Goal: Information Seeking & Learning: Check status

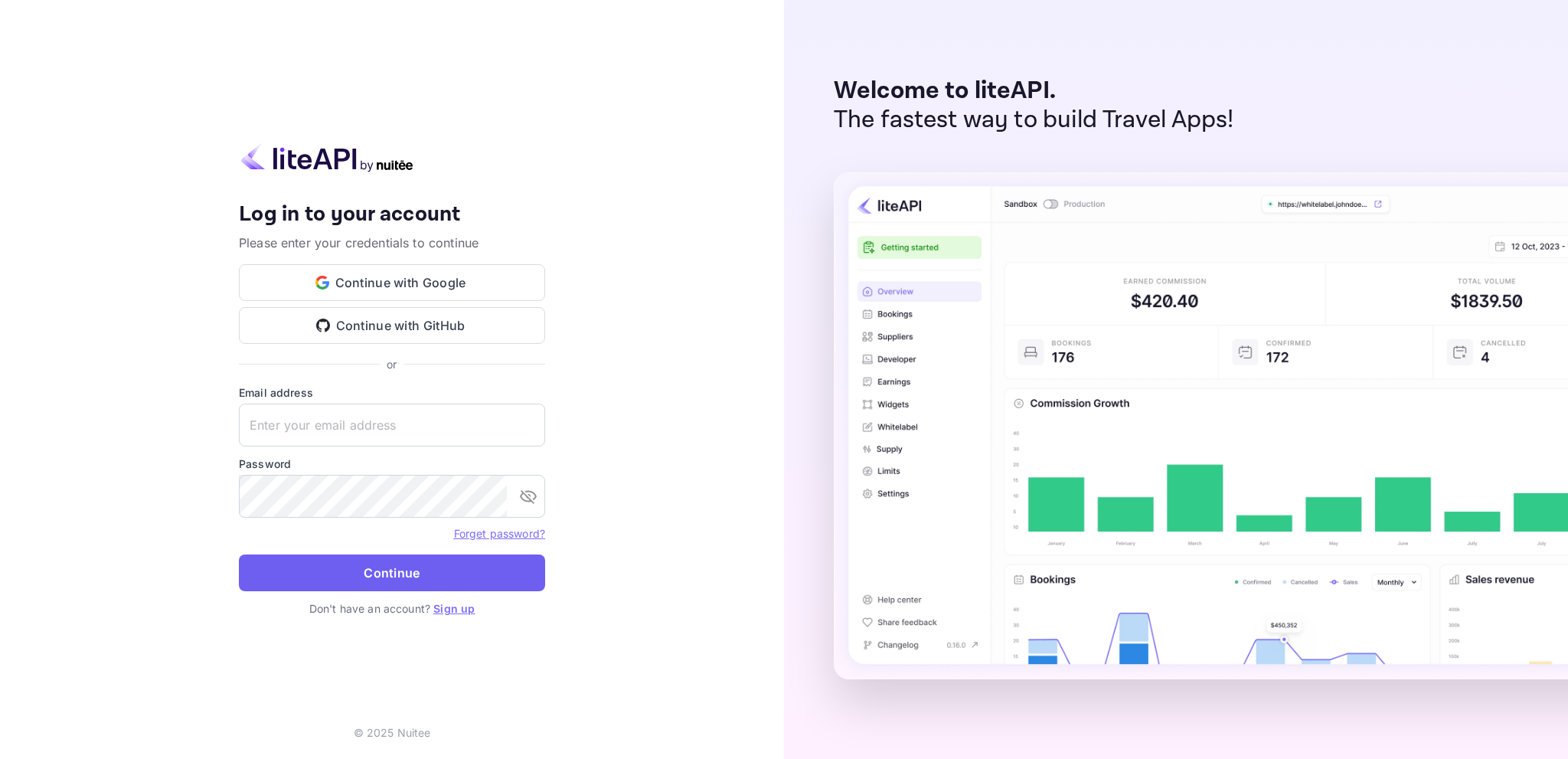
type input "[EMAIL_ADDRESS][DOMAIN_NAME]"
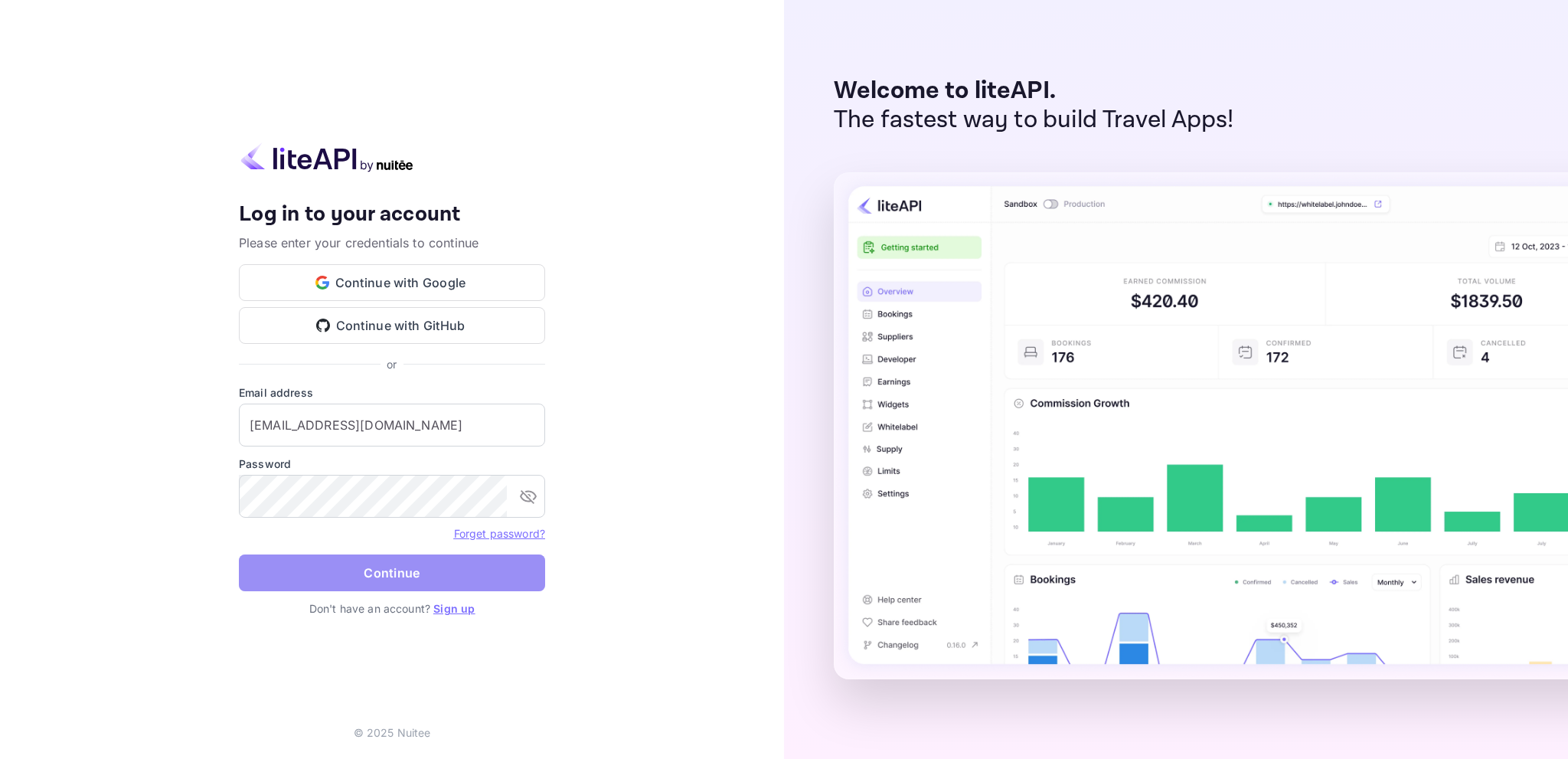
click at [399, 574] on button "Continue" at bounding box center [392, 572] width 307 height 37
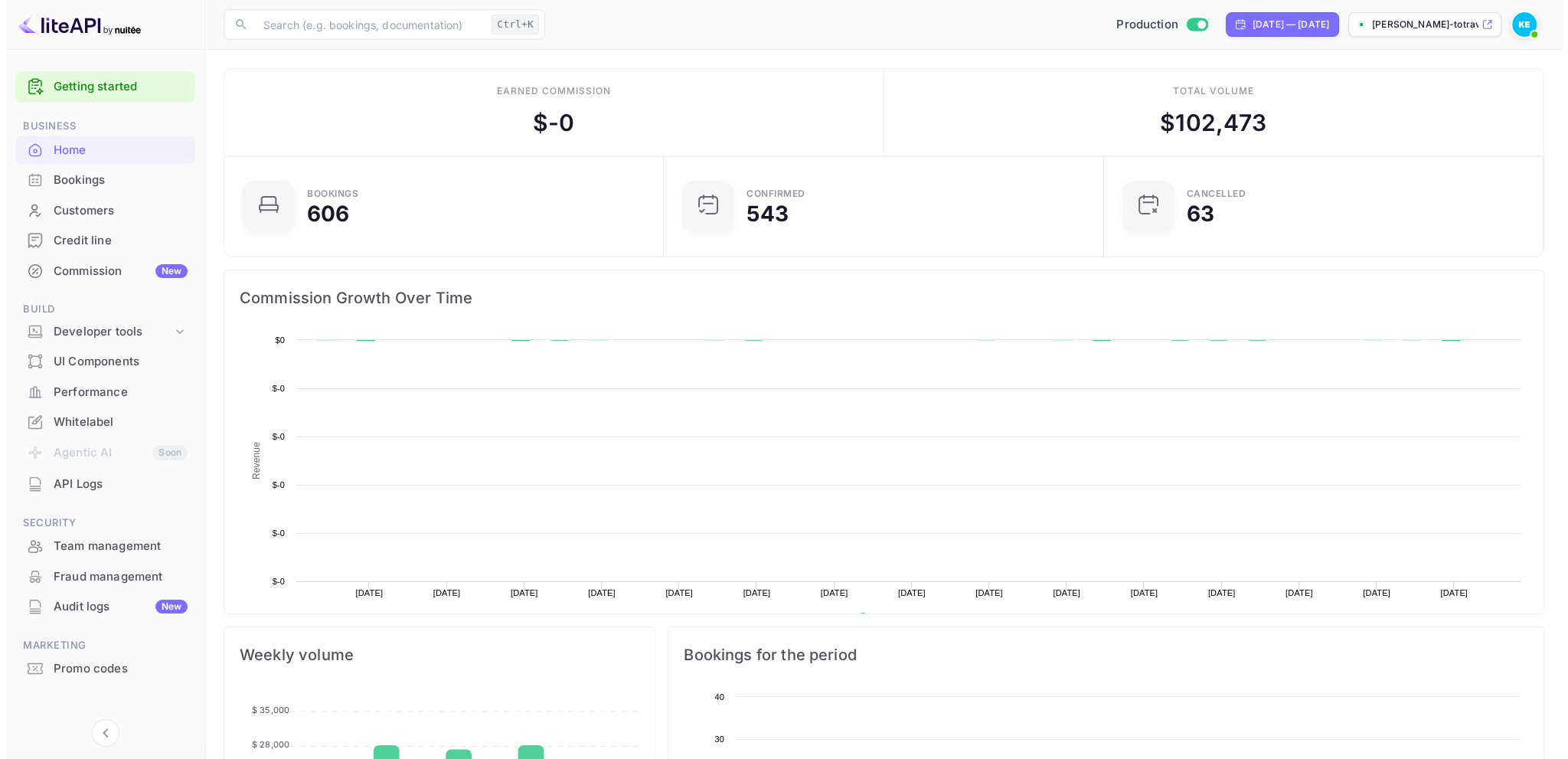
scroll to position [237, 420]
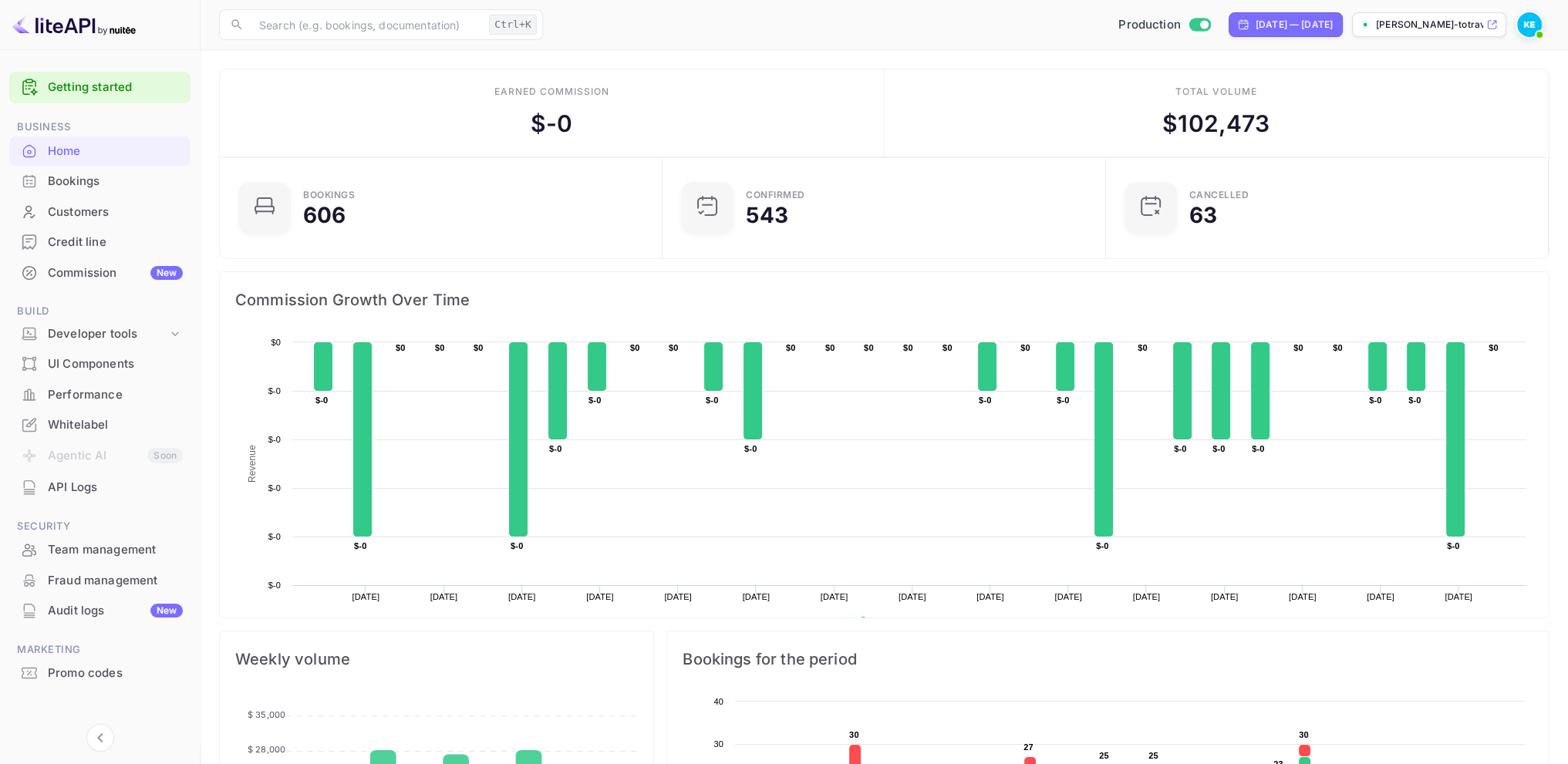
click at [73, 185] on div "Bookings" at bounding box center [115, 182] width 135 height 17
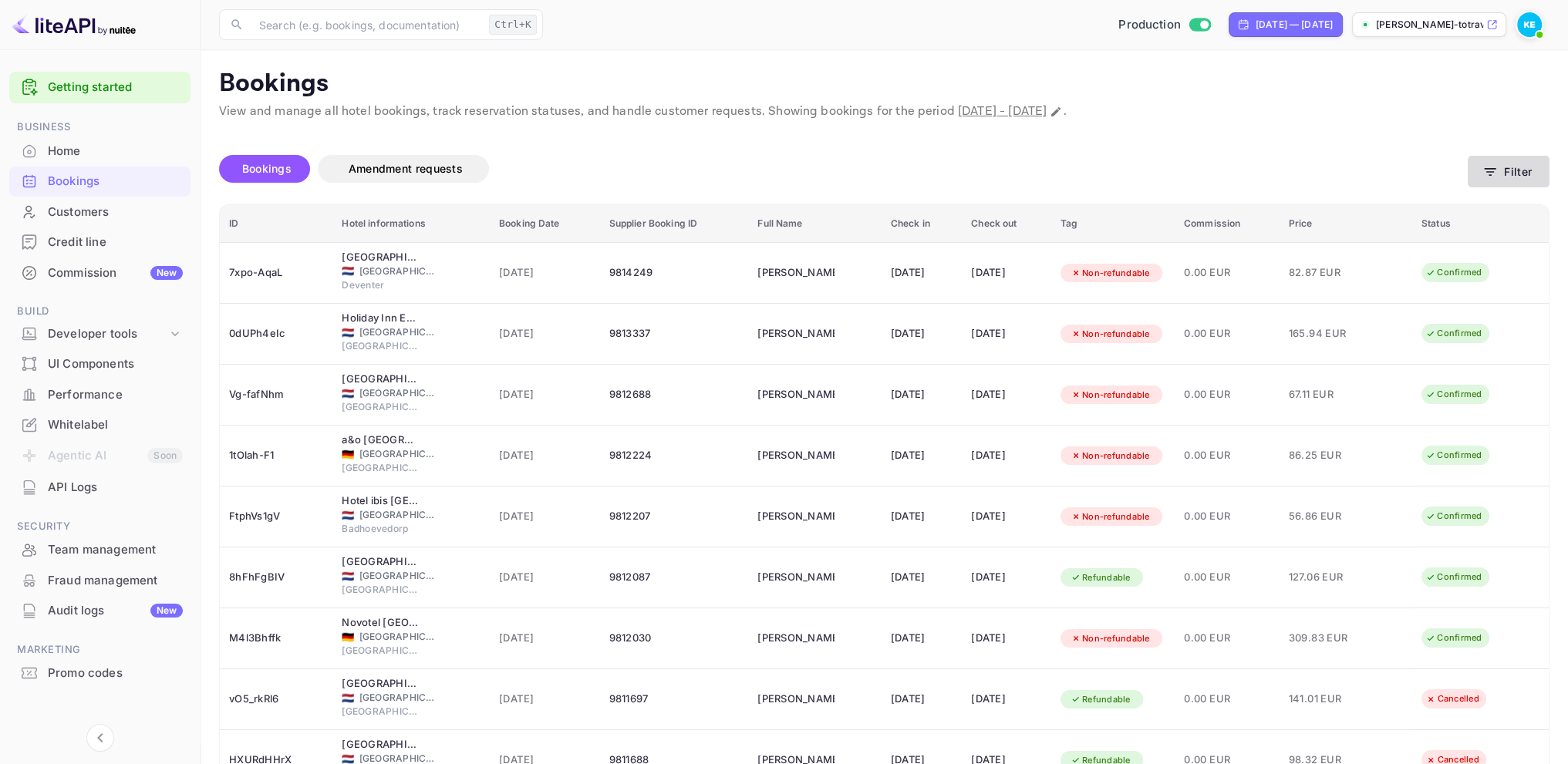
click at [1505, 156] on button "Filter" at bounding box center [1508, 171] width 82 height 31
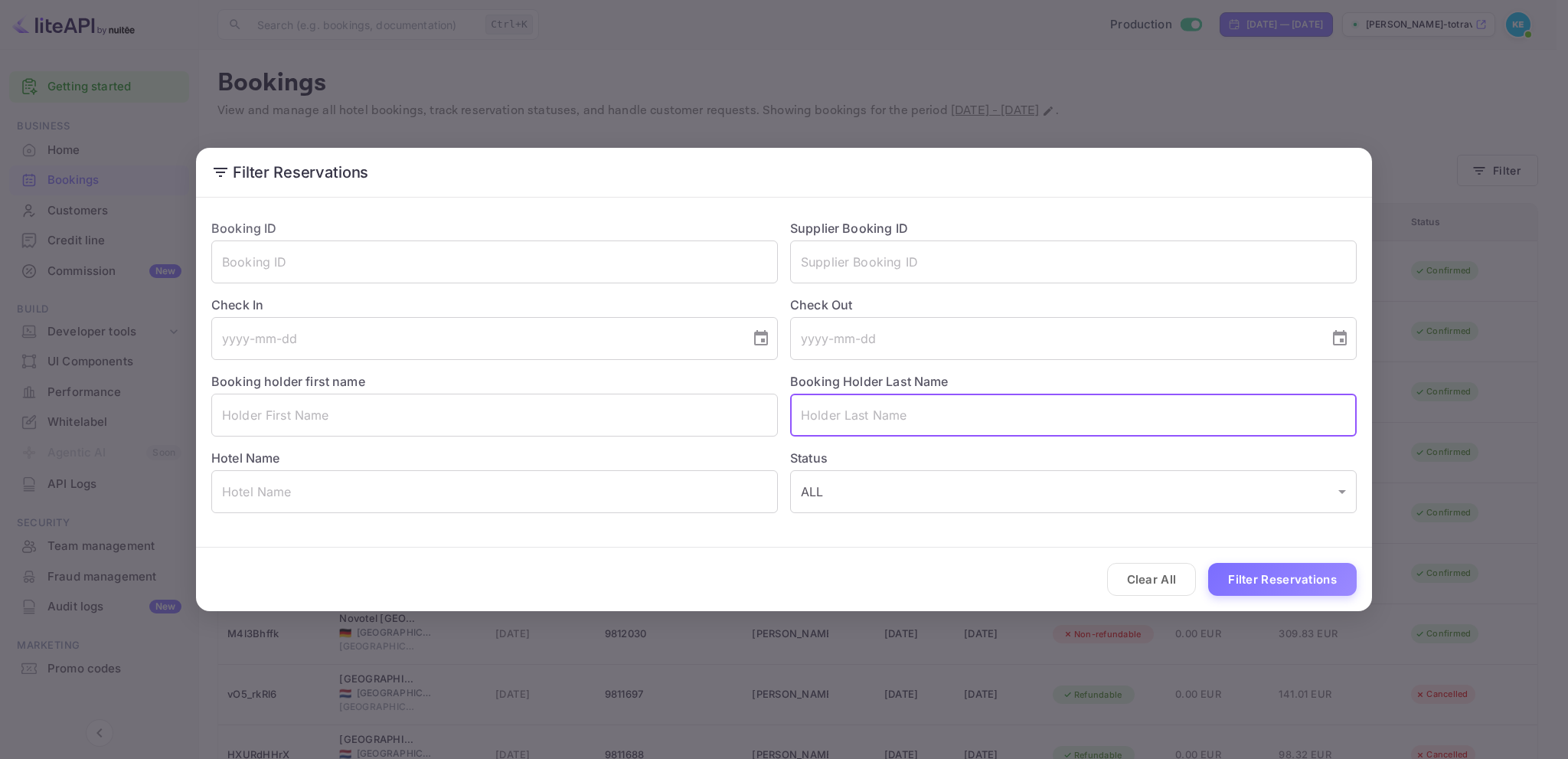
click at [874, 412] on input "text" at bounding box center [1073, 415] width 566 height 43
type input "Corbey"
click at [1208, 563] on button "Filter Reservations" at bounding box center [1282, 579] width 149 height 33
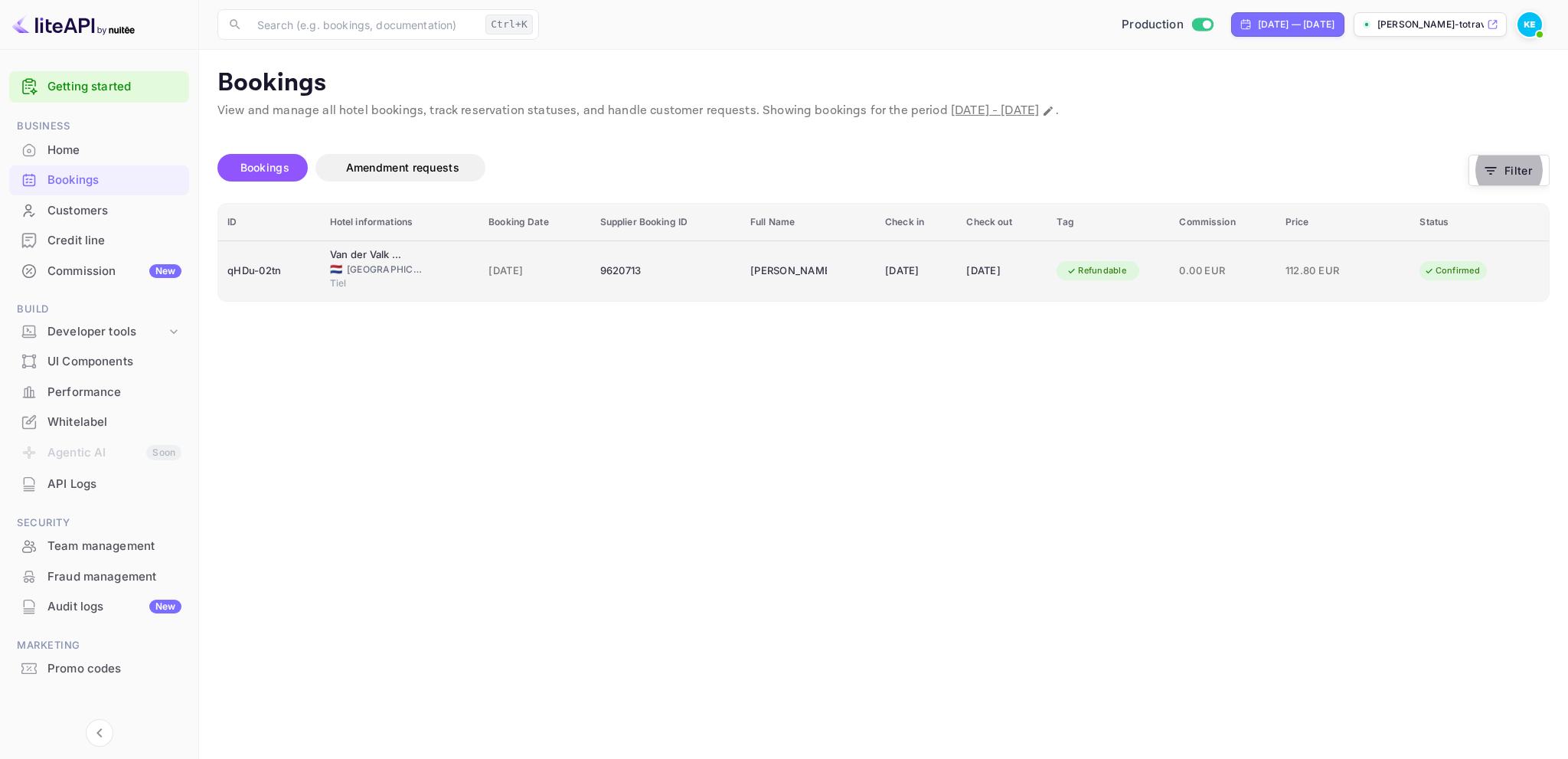
click at [600, 281] on div "9620713" at bounding box center [666, 271] width 132 height 24
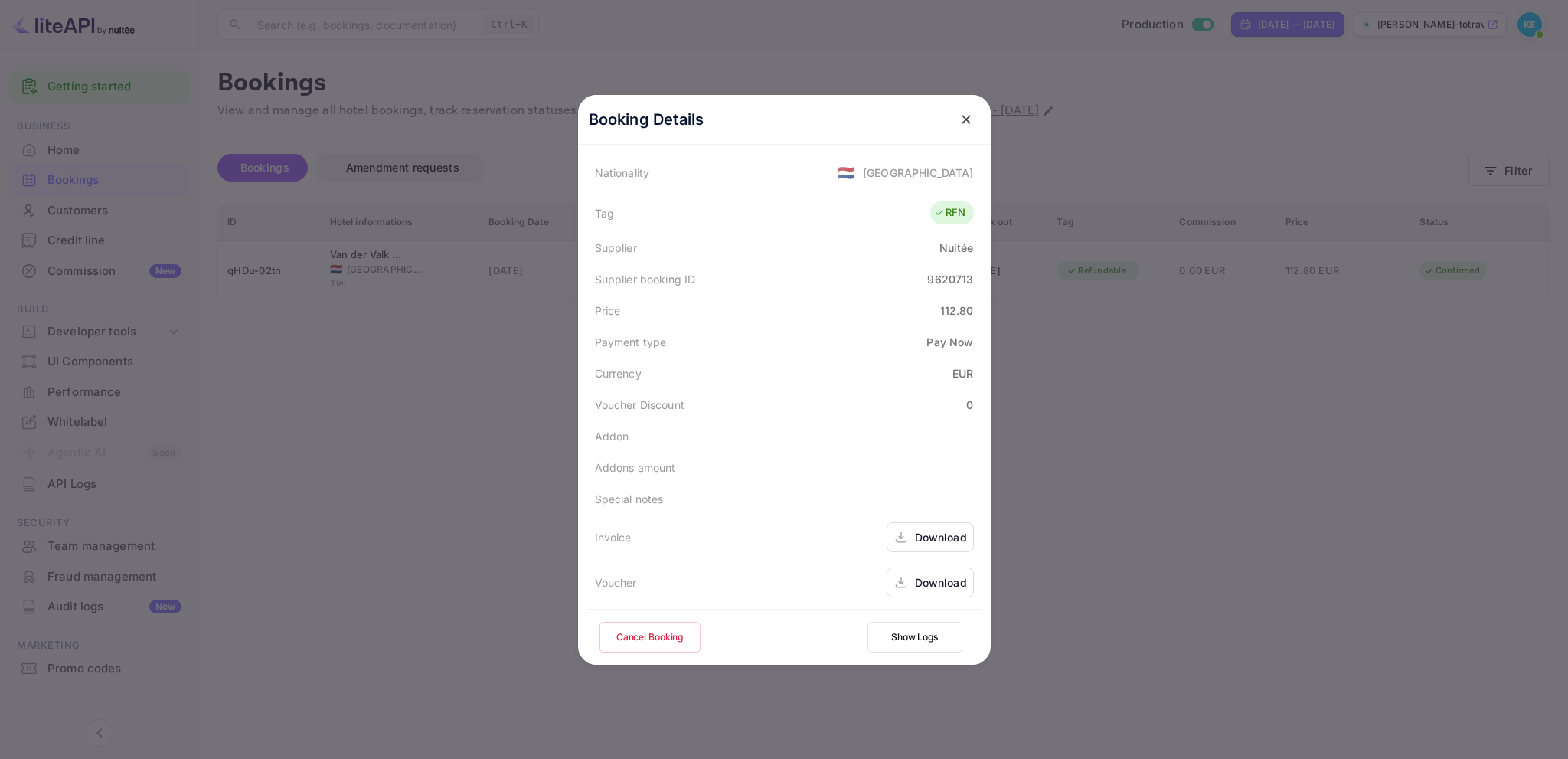
scroll to position [370, 0]
click at [923, 535] on div "Download" at bounding box center [941, 535] width 52 height 16
click at [924, 584] on div "Download" at bounding box center [941, 580] width 52 height 16
click at [962, 120] on icon "close" at bounding box center [966, 119] width 9 height 9
